Goal: Task Accomplishment & Management: Use online tool/utility

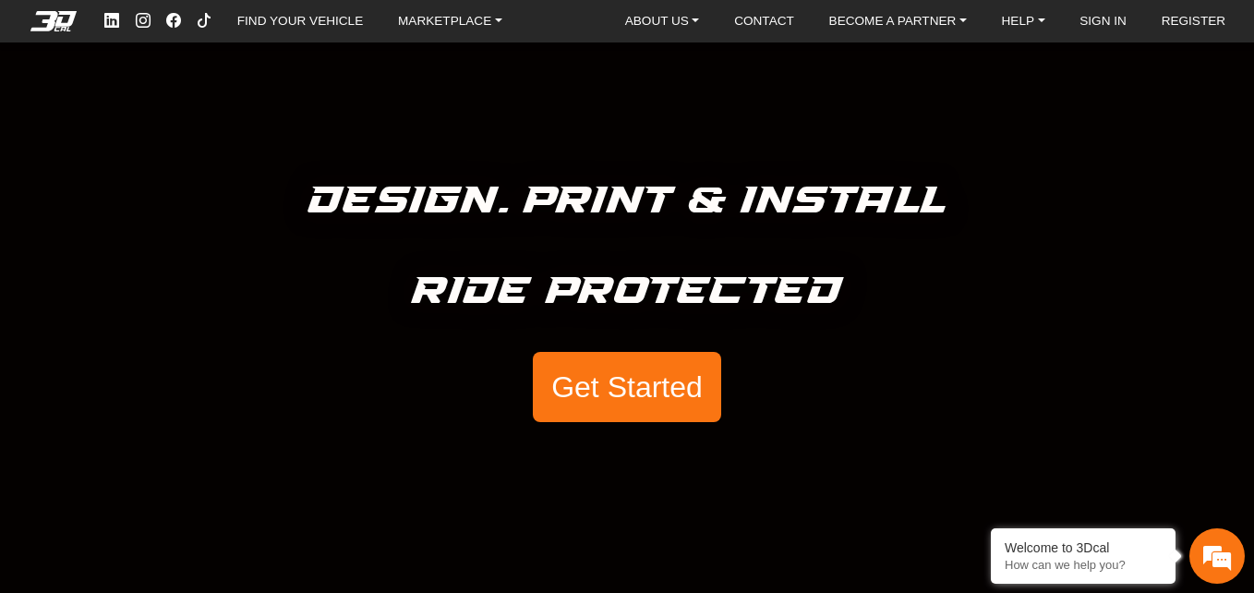
click at [642, 435] on div "Design. Print & Install Ride Protected Get Started" at bounding box center [627, 296] width 1254 height 593
click at [634, 376] on button "Get Started" at bounding box center [627, 387] width 188 height 70
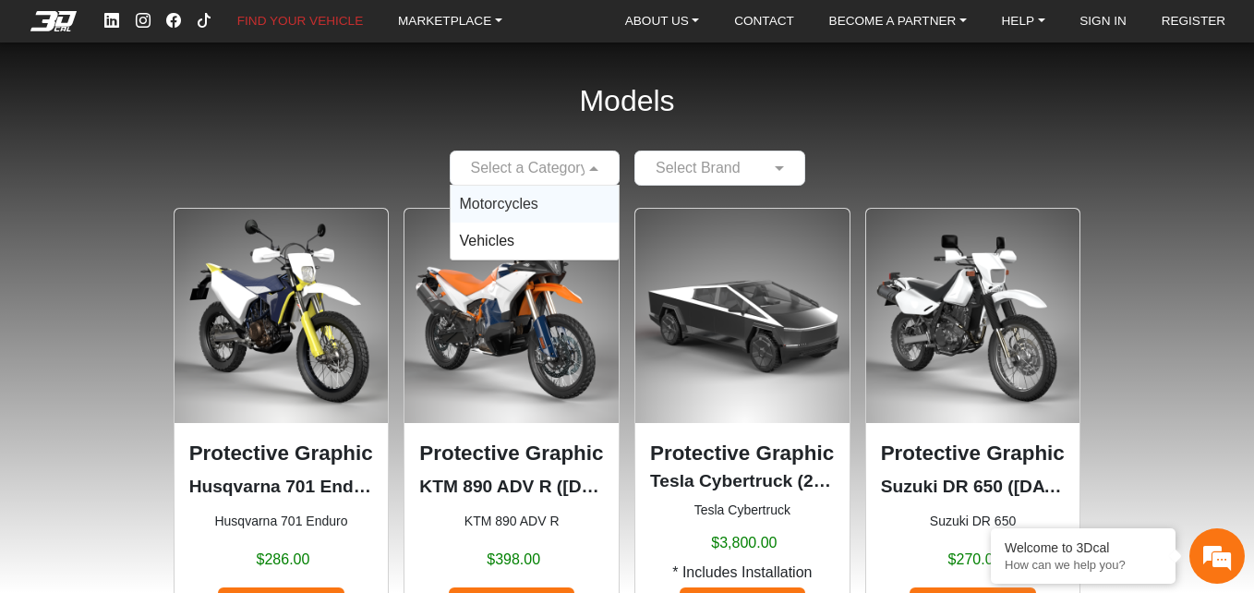
click at [590, 165] on span at bounding box center [595, 168] width 23 height 22
click at [543, 211] on div "Motorcycles" at bounding box center [535, 204] width 169 height 37
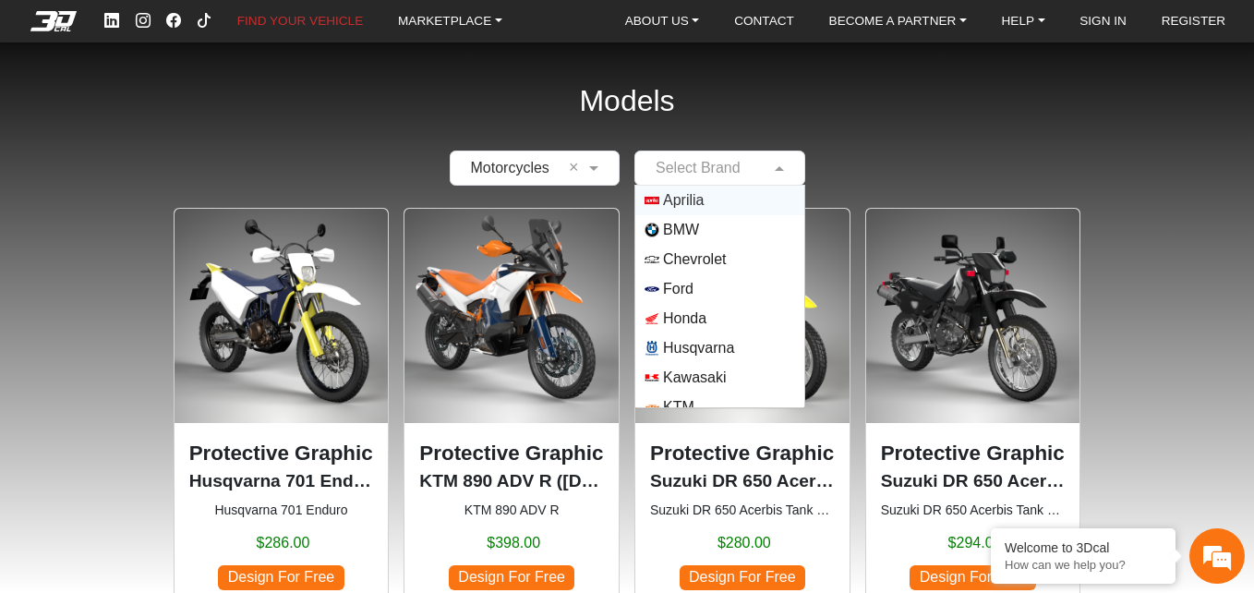
click at [778, 173] on span at bounding box center [781, 168] width 23 height 22
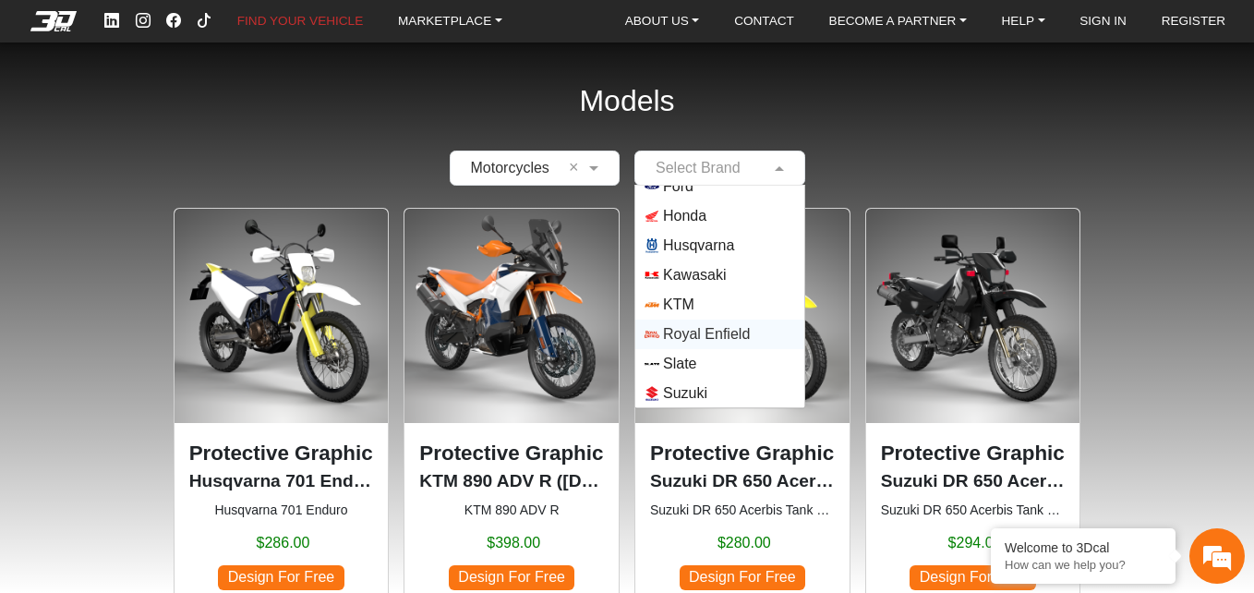
scroll to position [162, 0]
click at [696, 330] on span "Suzuki" at bounding box center [685, 333] width 44 height 22
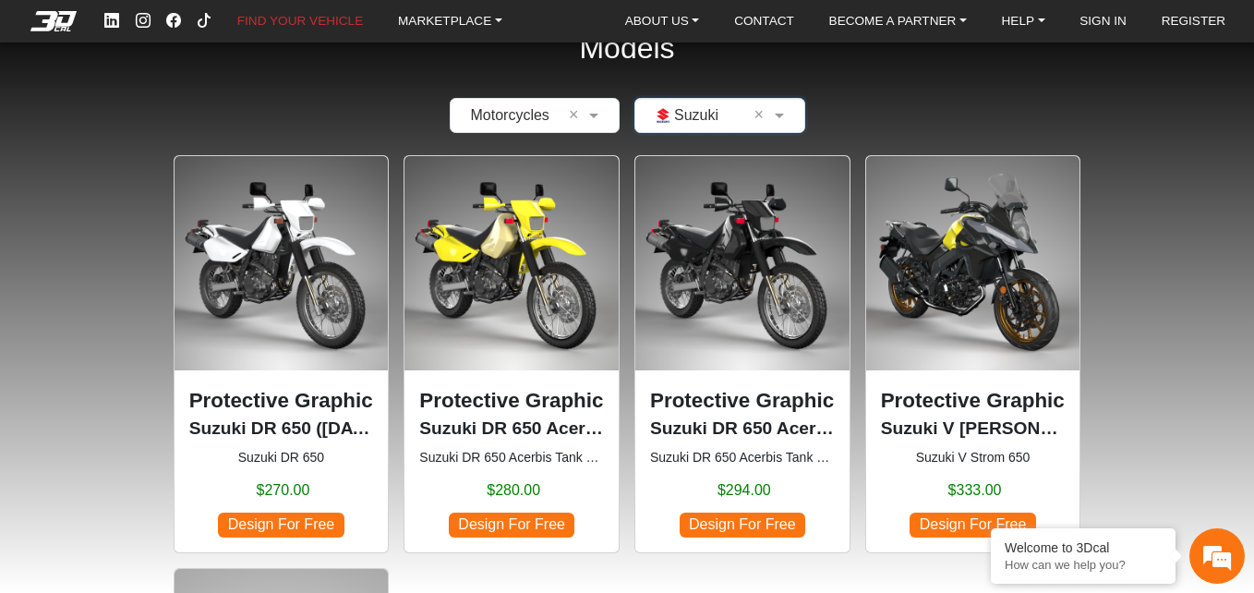
scroll to position [0, 0]
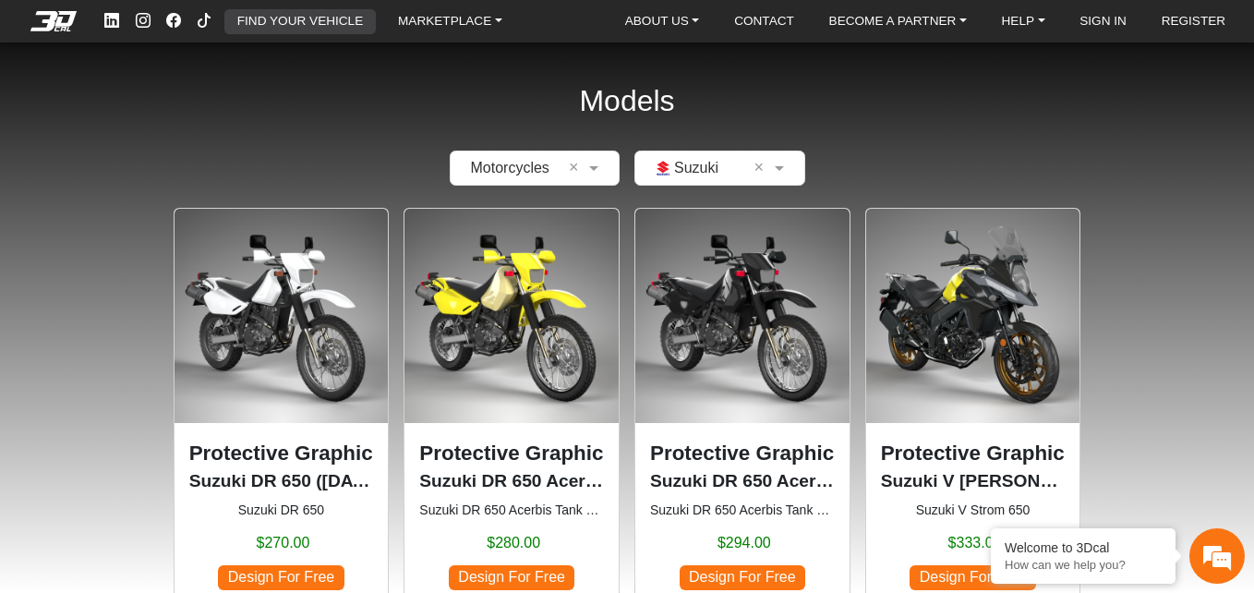
click at [307, 32] on link "FIND YOUR VEHICLE" at bounding box center [300, 21] width 140 height 25
click at [304, 20] on link "FIND YOUR VEHICLE" at bounding box center [300, 21] width 140 height 25
